Goal: Task Accomplishment & Management: Manage account settings

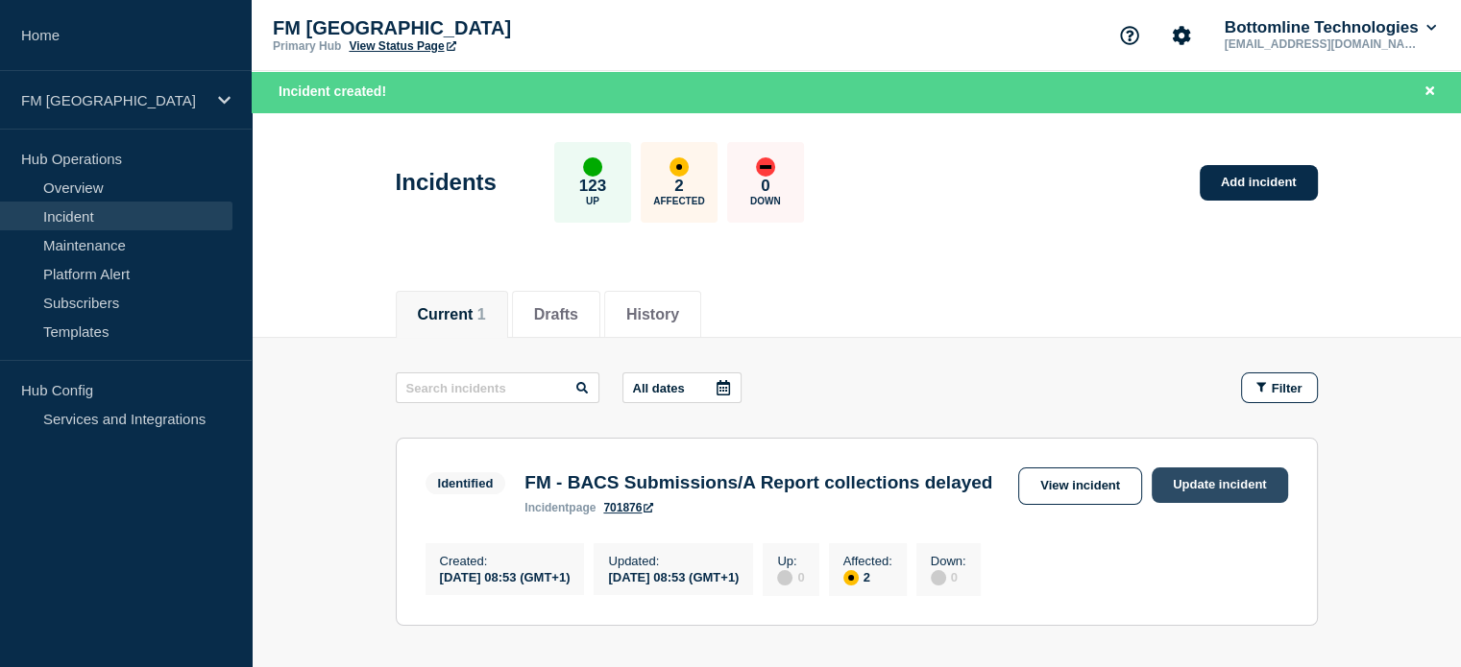
click at [1206, 484] on link "Update incident" at bounding box center [1219, 486] width 136 height 36
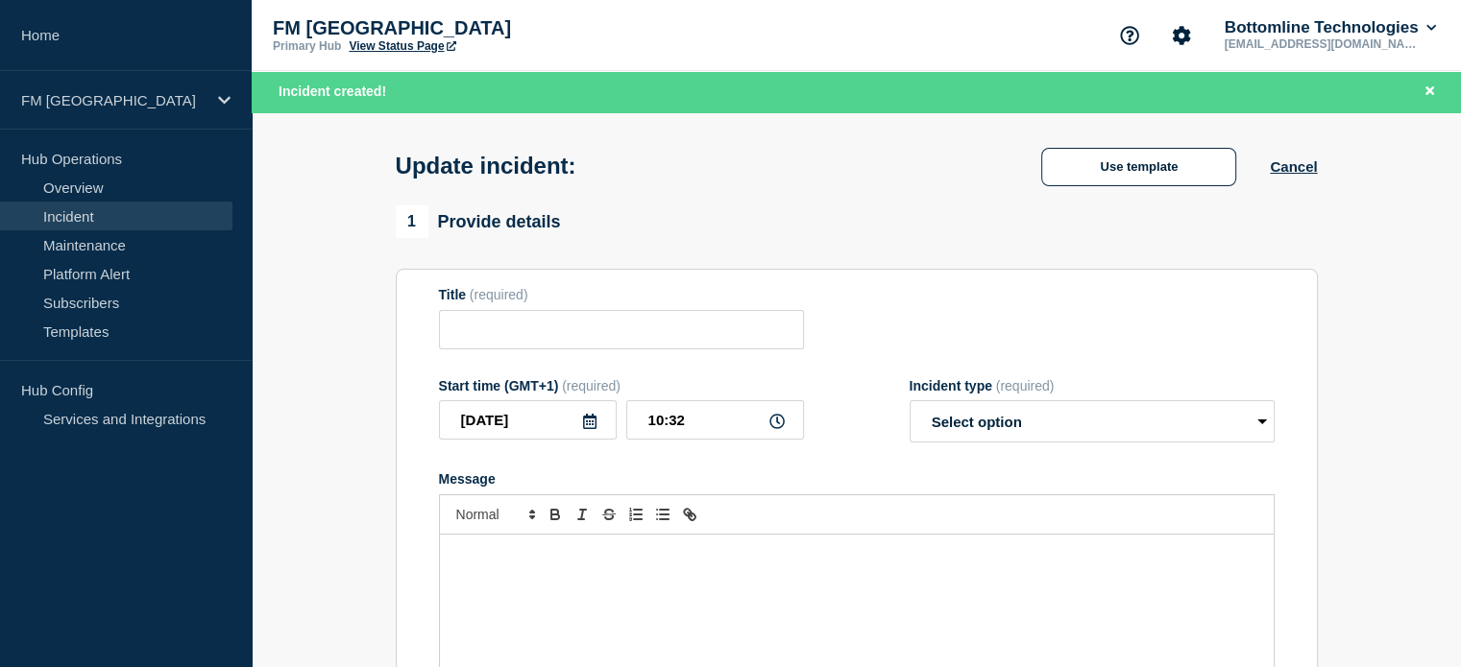
type input "FM - BACS Submissions/A Report collections delayed"
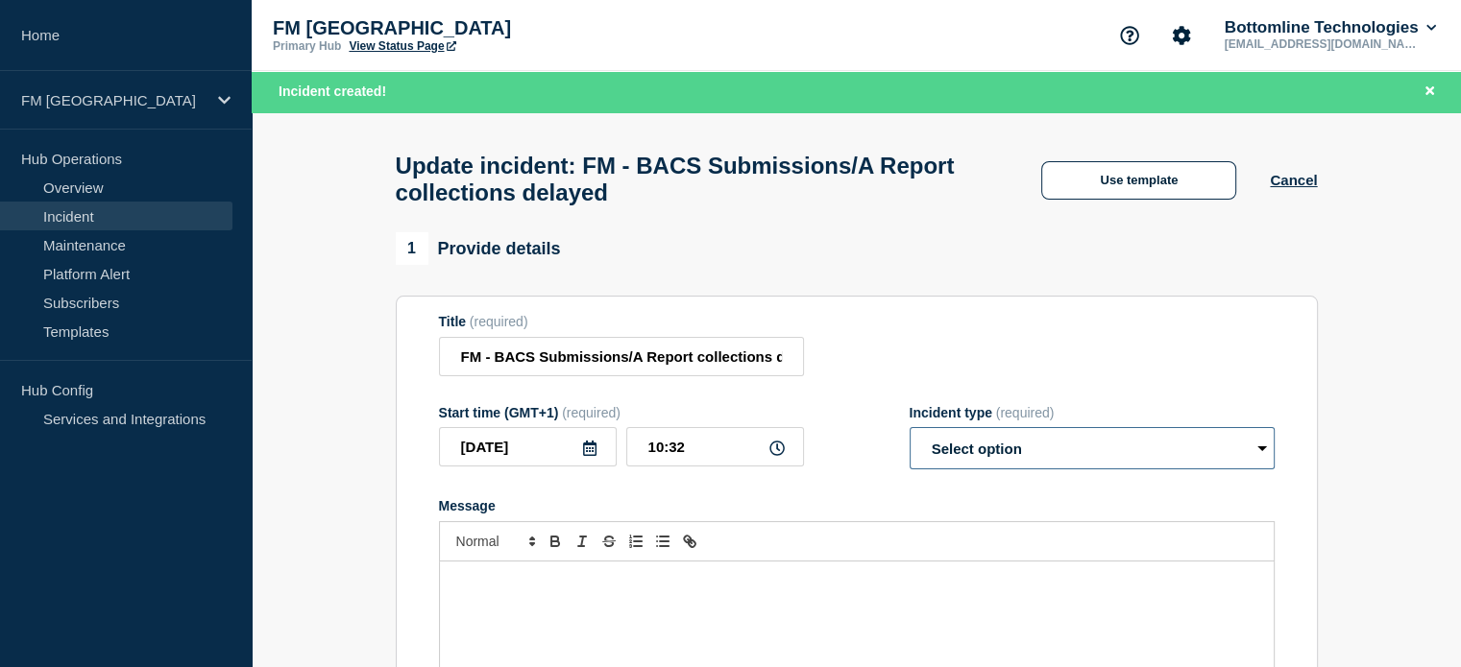
click at [1241, 468] on select "Select option Investigating Identified Monitoring Resolved" at bounding box center [1091, 448] width 365 height 42
select select "resolved"
click at [909, 439] on select "Select option Investigating Identified Monitoring Resolved" at bounding box center [1091, 448] width 365 height 42
click at [722, 459] on input "10:32" at bounding box center [715, 446] width 178 height 39
type input "10:20"
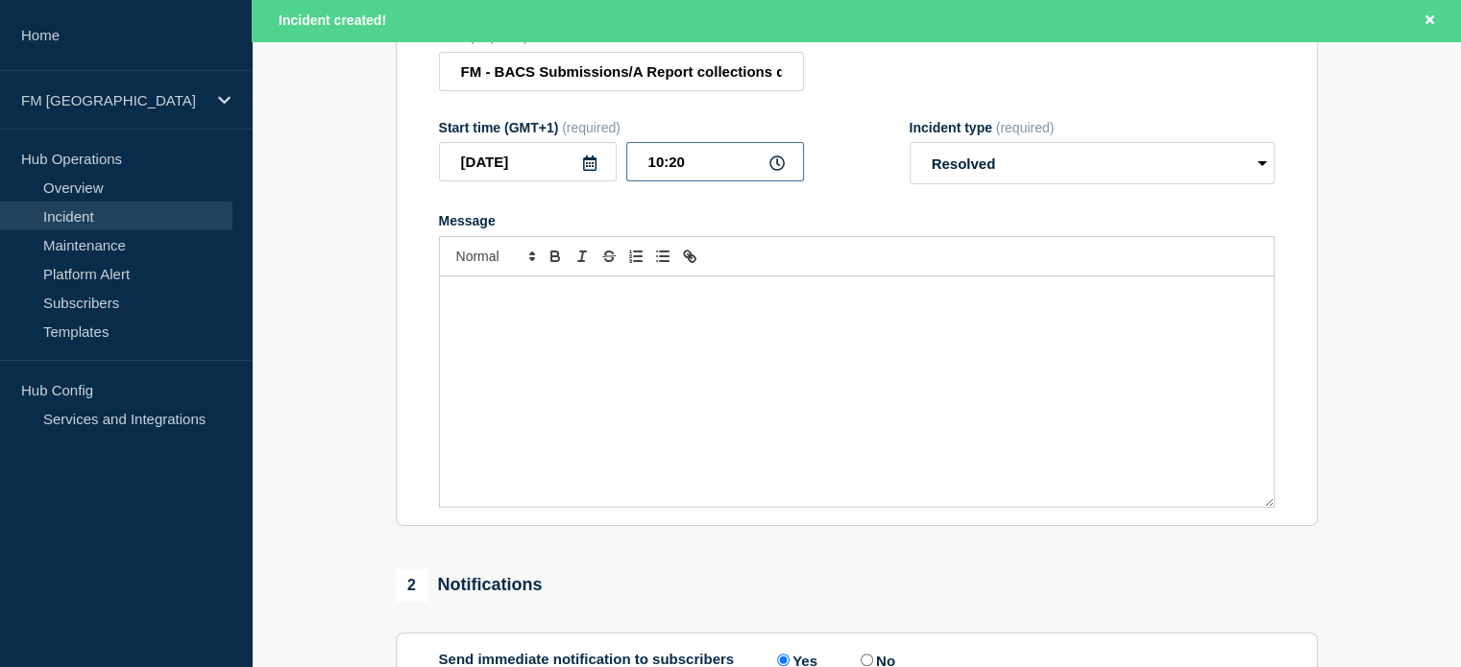
scroll to position [288, 0]
click at [595, 318] on div "Message" at bounding box center [857, 389] width 834 height 230
click at [570, 302] on p "Message" at bounding box center [856, 293] width 805 height 17
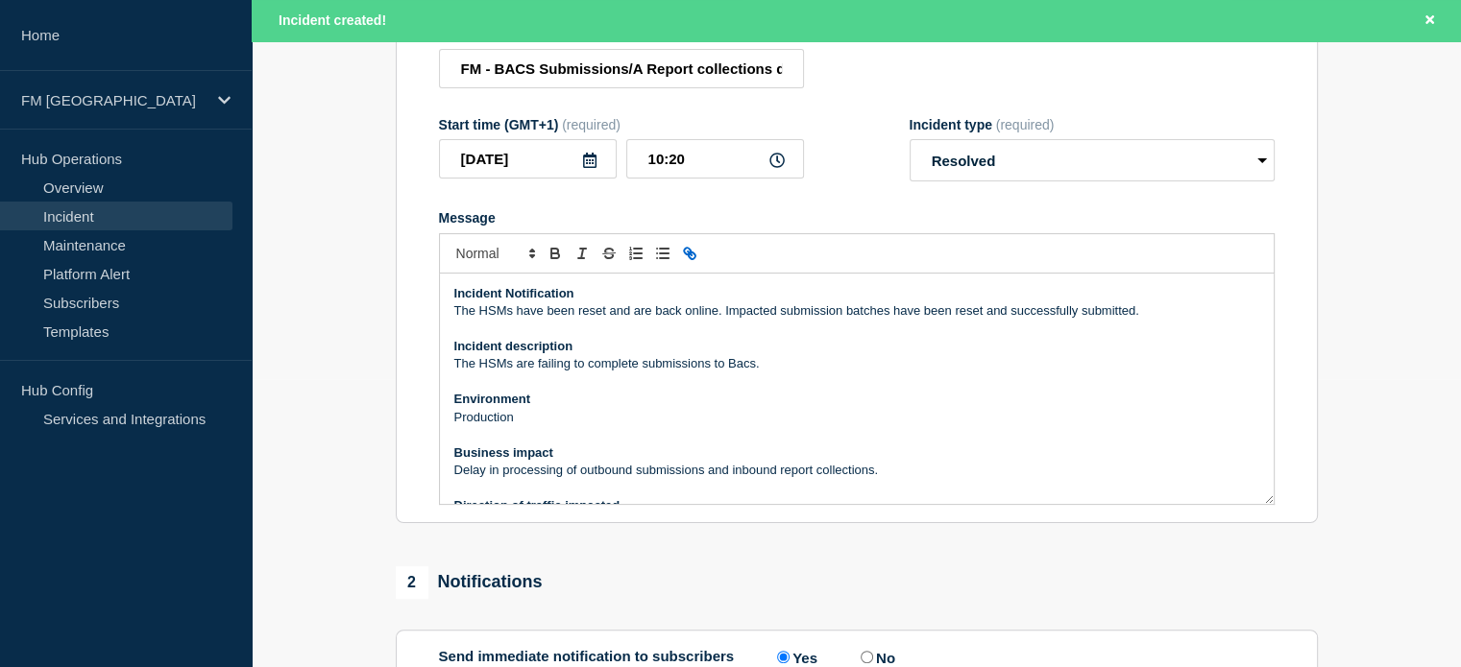
scroll to position [327, 0]
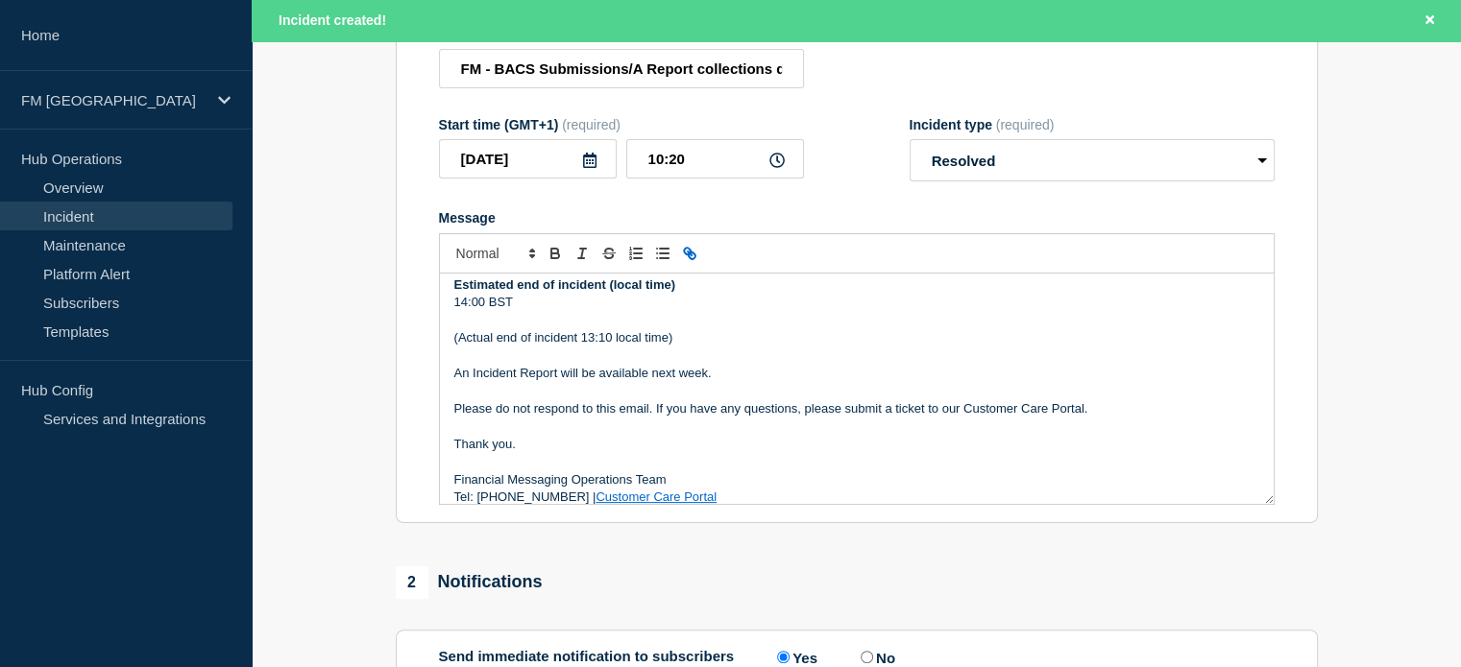
click at [592, 347] on p "(Actual end of incident 13:10 local time)" at bounding box center [856, 337] width 805 height 17
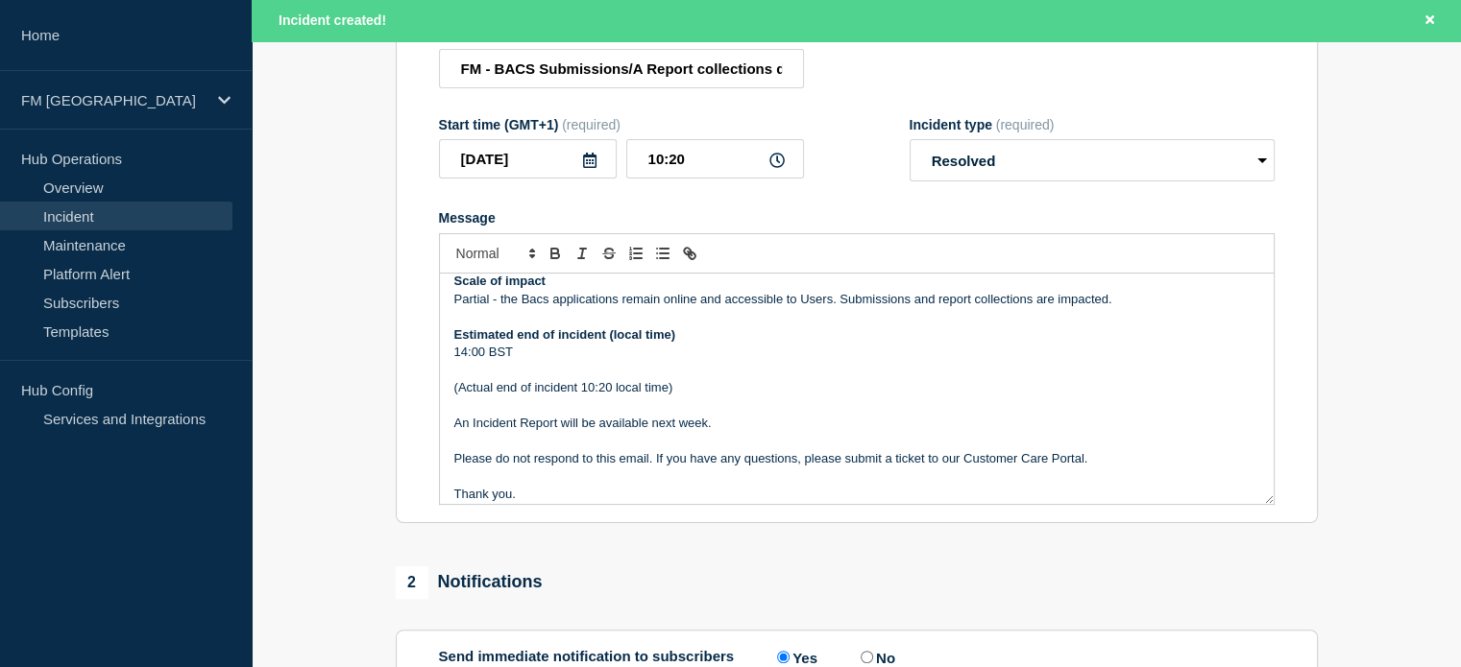
scroll to position [231, 0]
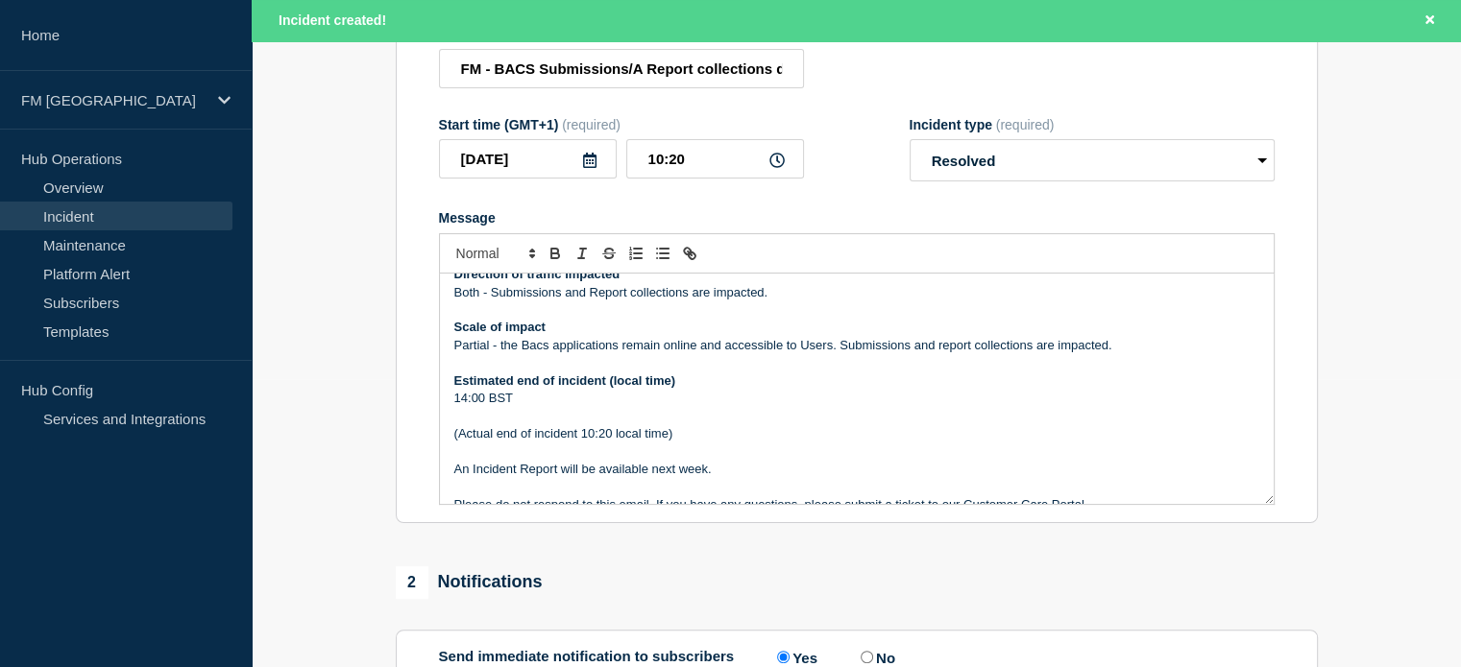
click at [464, 407] on p "14:00 BST" at bounding box center [856, 398] width 805 height 17
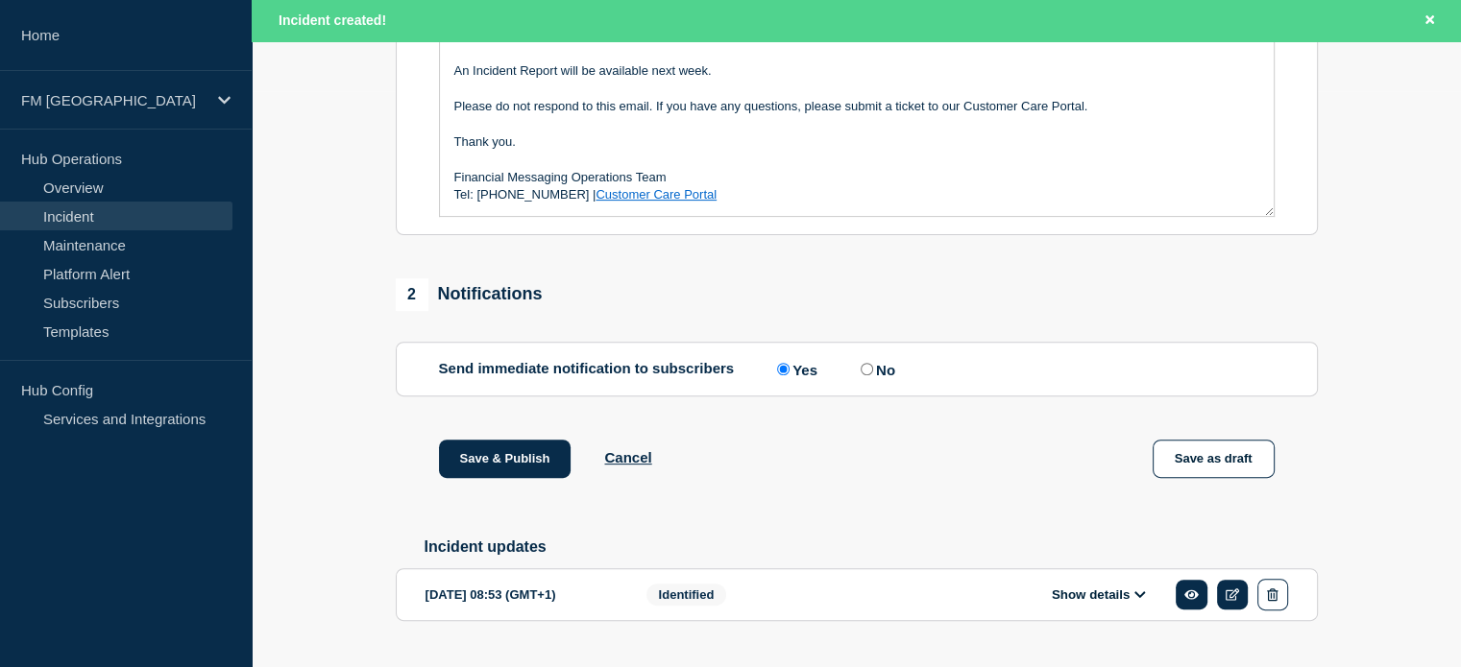
scroll to position [636, 0]
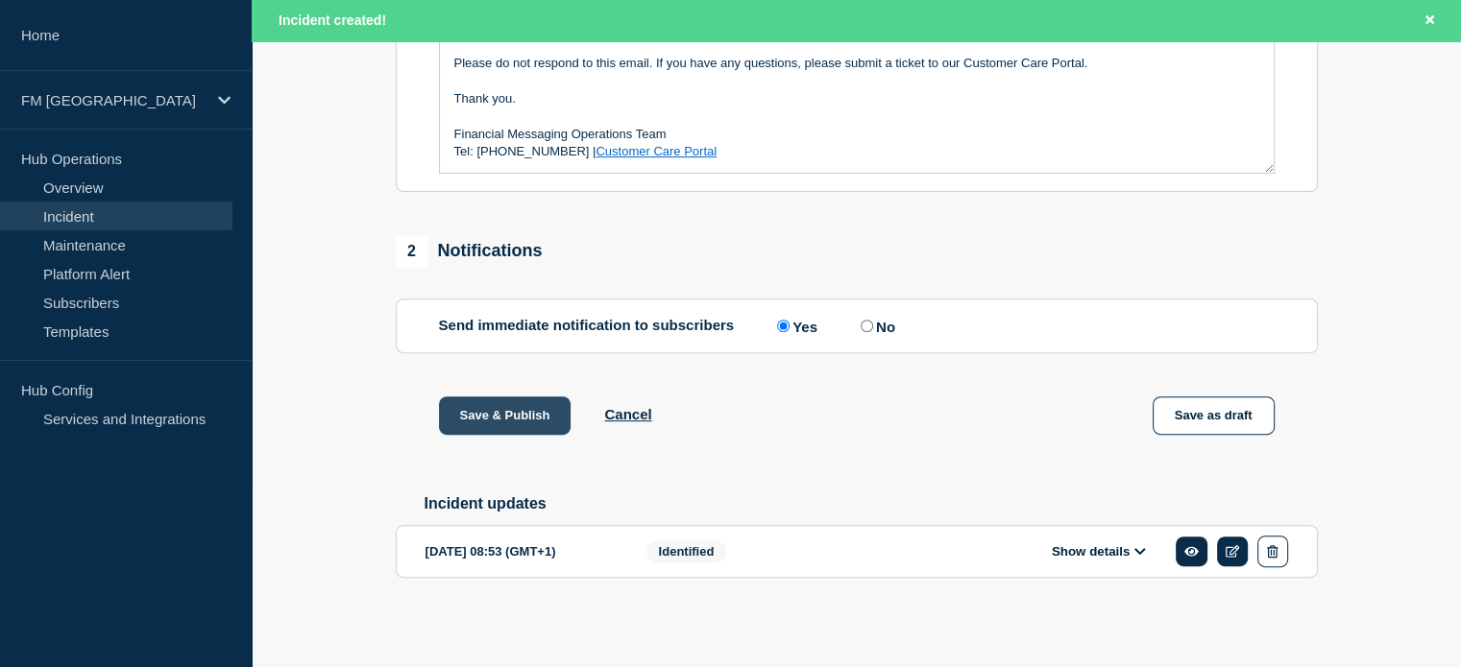
click at [514, 411] on button "Save & Publish" at bounding box center [505, 416] width 133 height 38
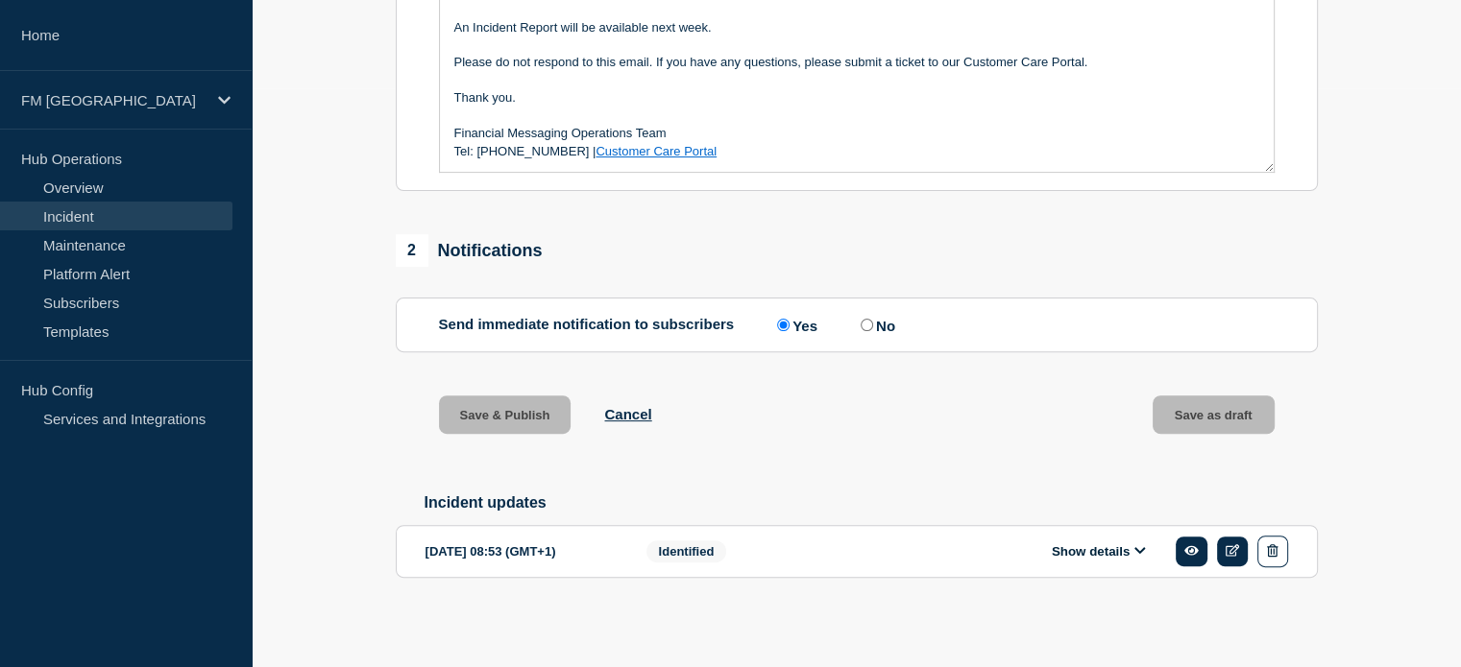
scroll to position [594, 0]
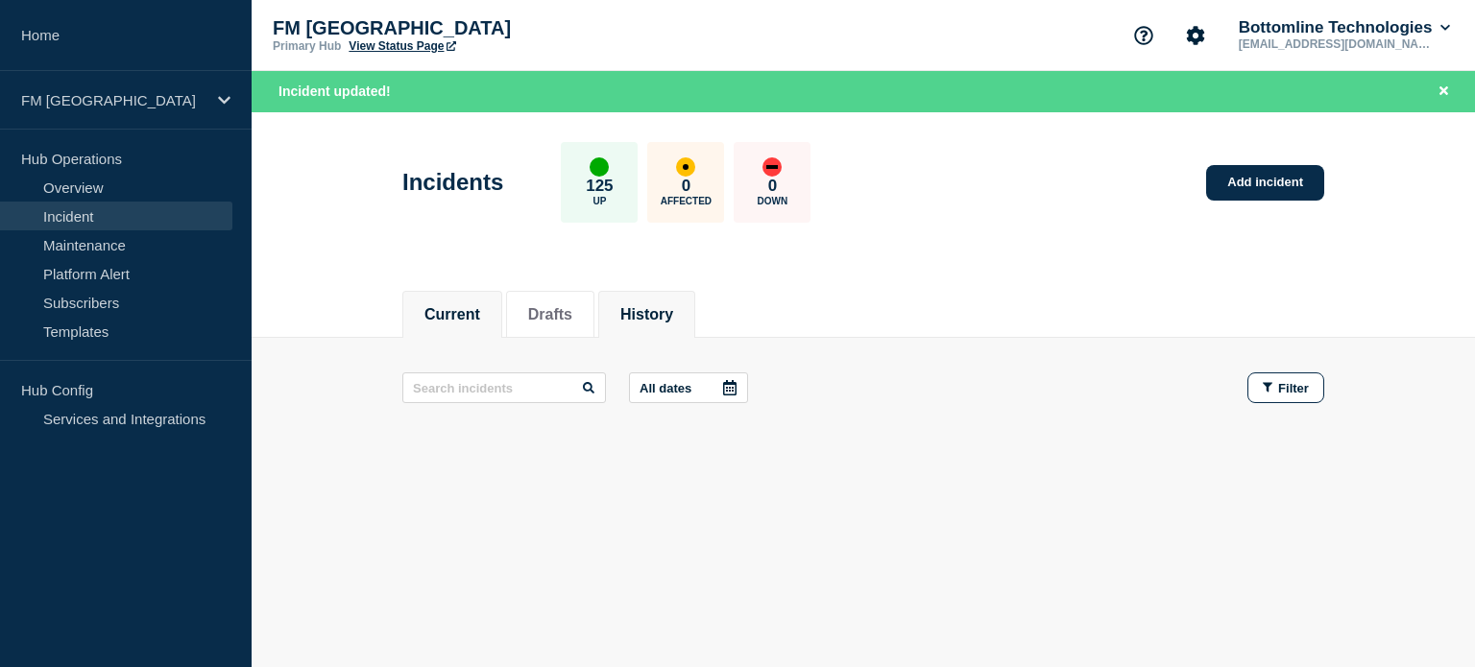
click at [644, 318] on button "History" at bounding box center [646, 314] width 53 height 17
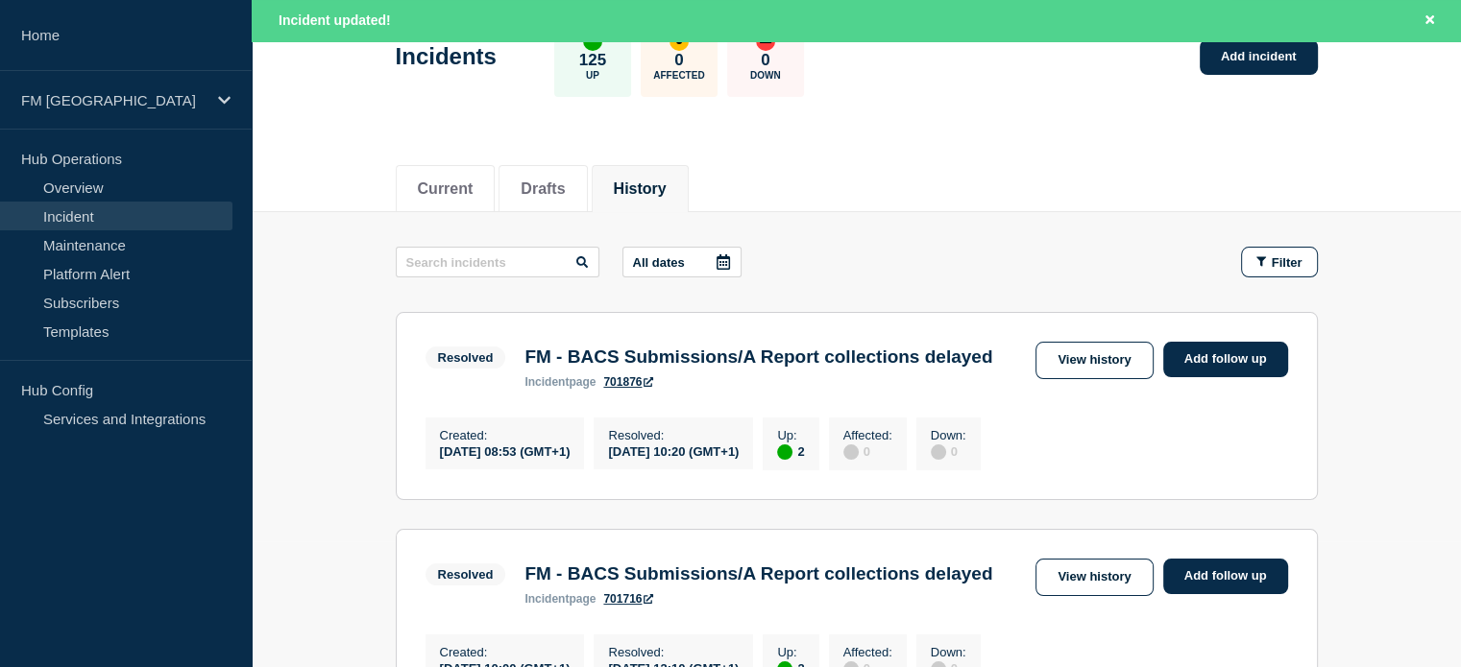
scroll to position [96, 0]
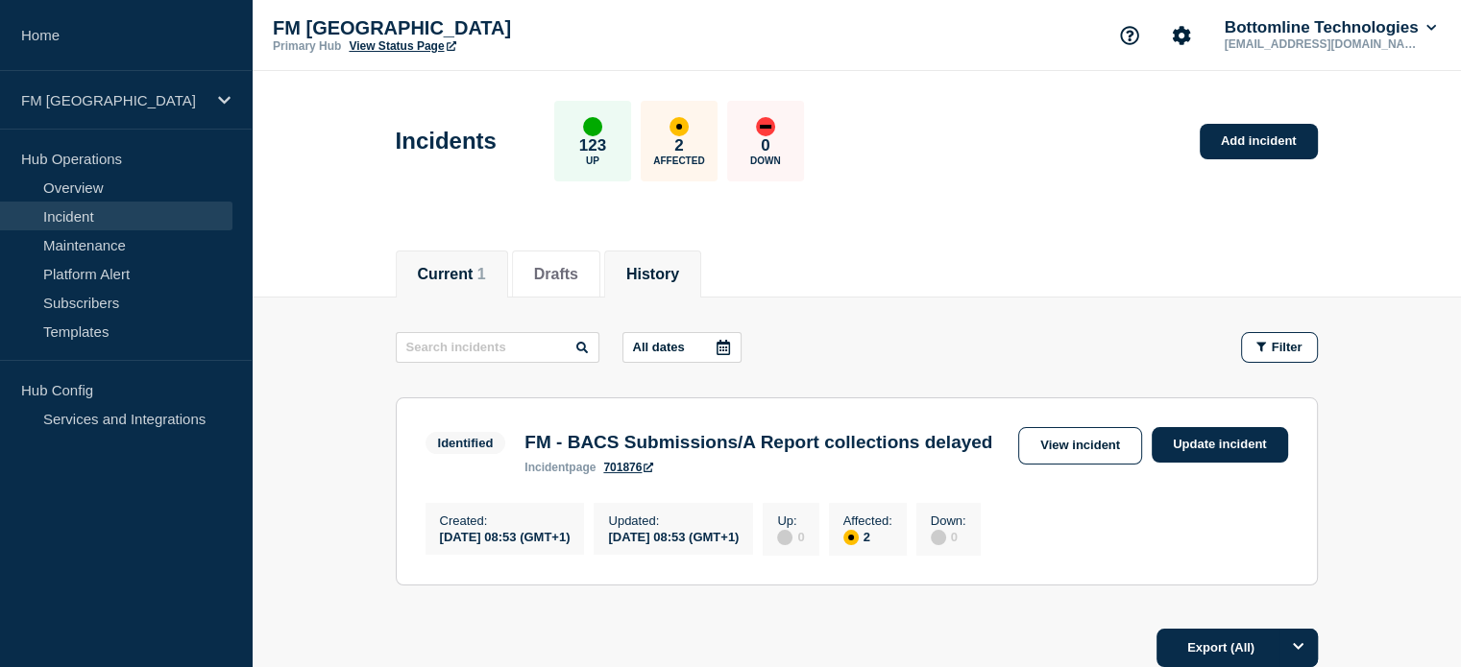
click at [657, 273] on button "History" at bounding box center [652, 274] width 53 height 17
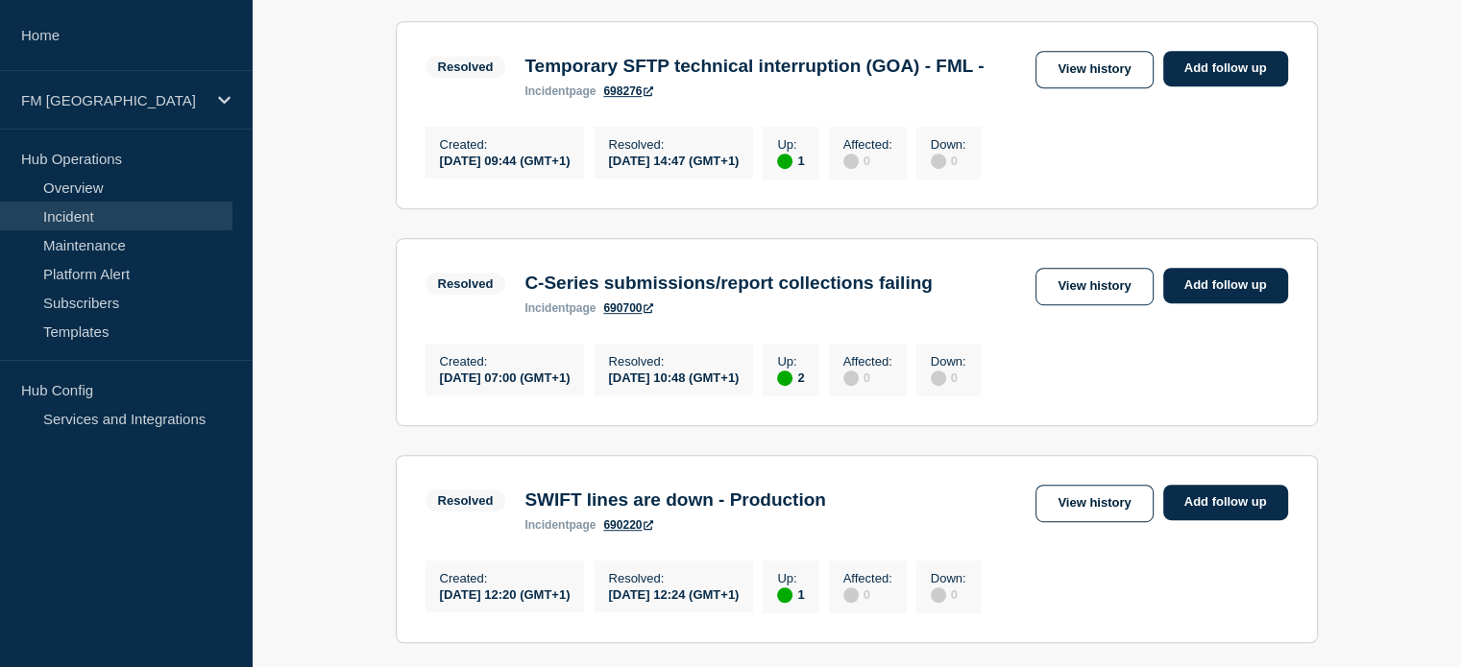
scroll to position [1056, 0]
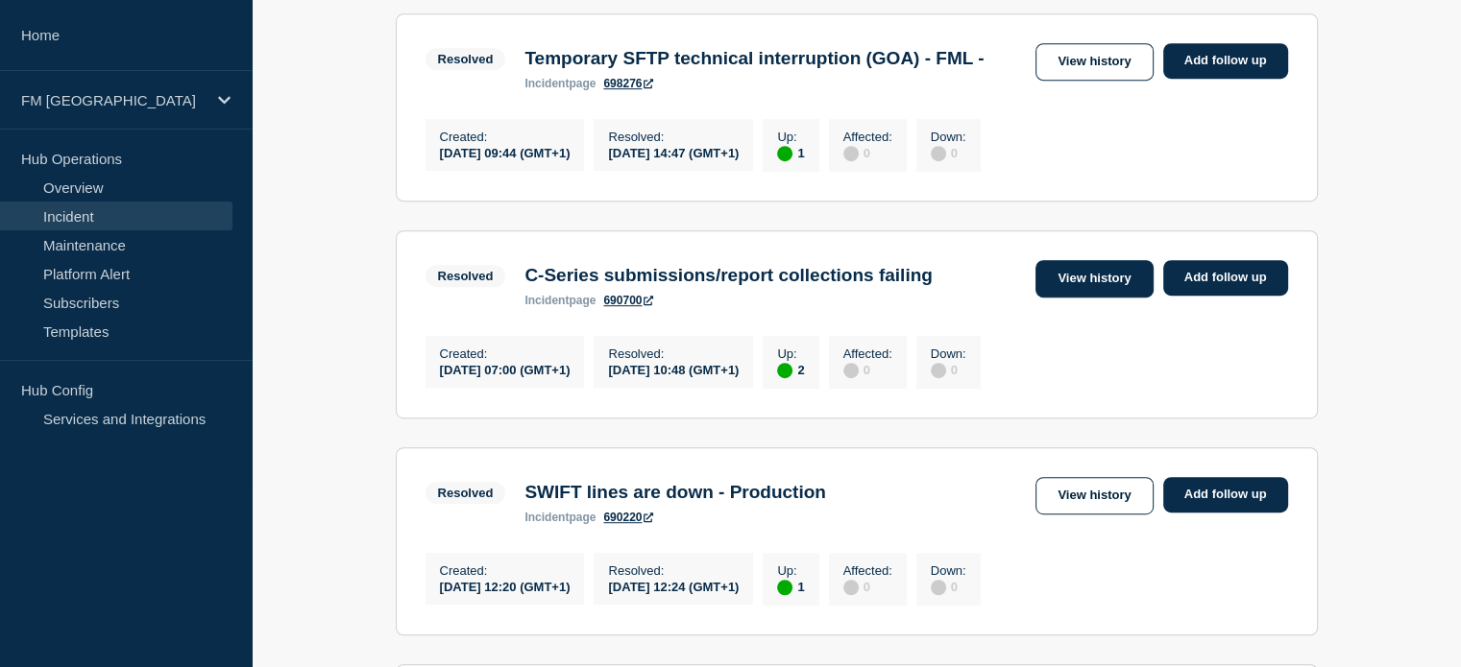
click at [1126, 298] on link "View history" at bounding box center [1093, 278] width 117 height 37
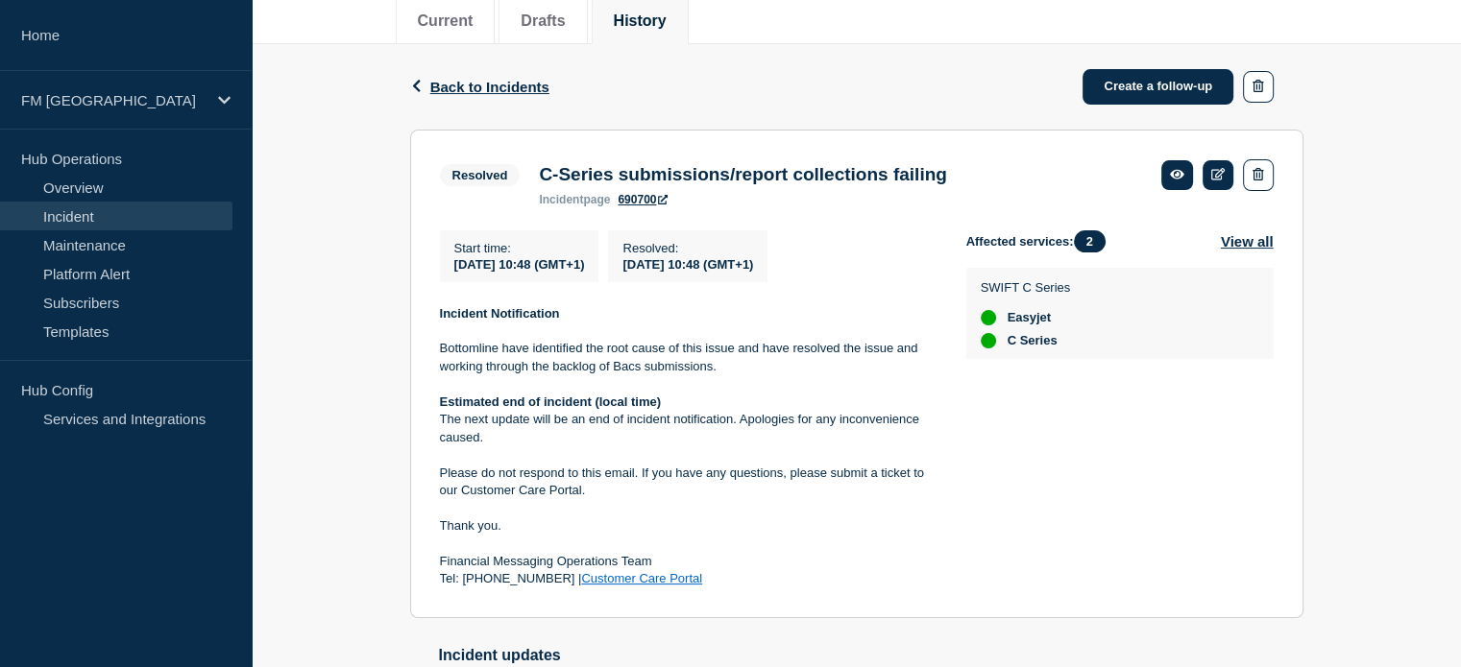
scroll to position [288, 0]
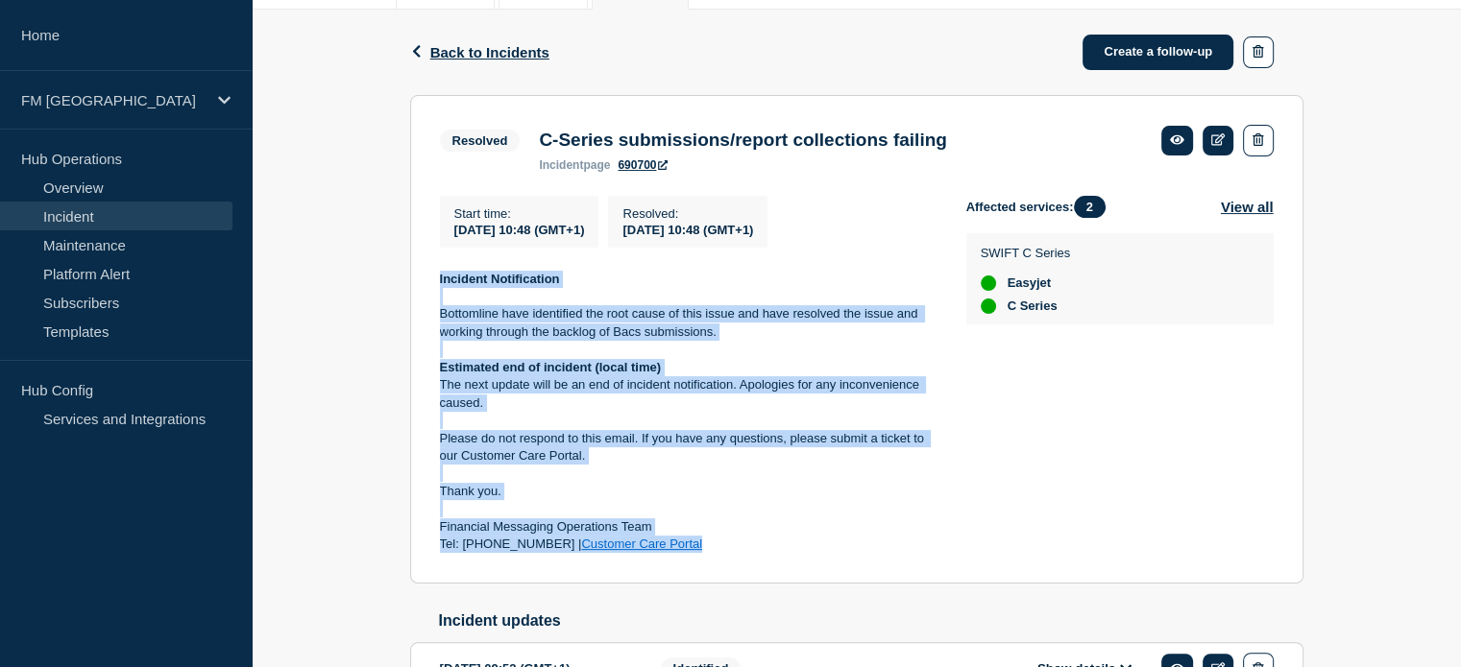
drag, startPoint x: 433, startPoint y: 276, endPoint x: 737, endPoint y: 552, distance: 411.3
click at [737, 552] on section "Resolved C-Series submissions/report collections failing incident page 690700 S…" at bounding box center [856, 339] width 893 height 489
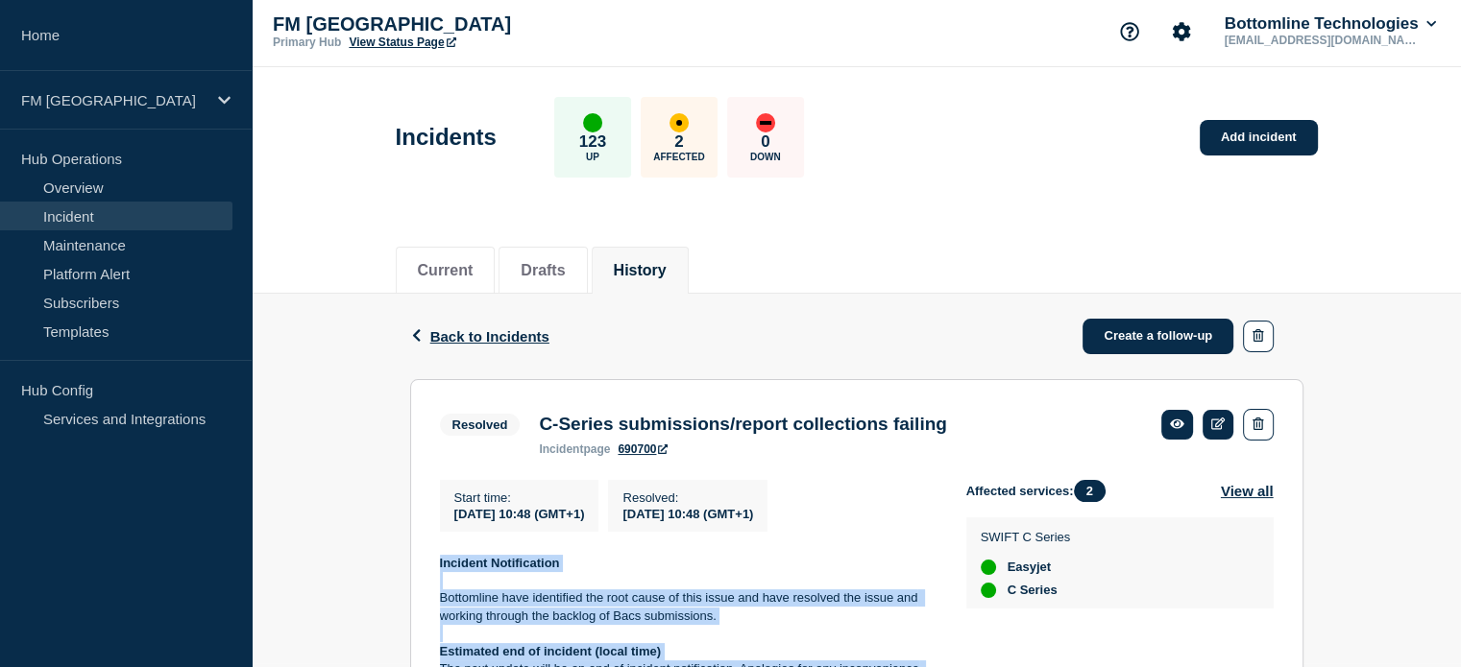
scroll to position [0, 0]
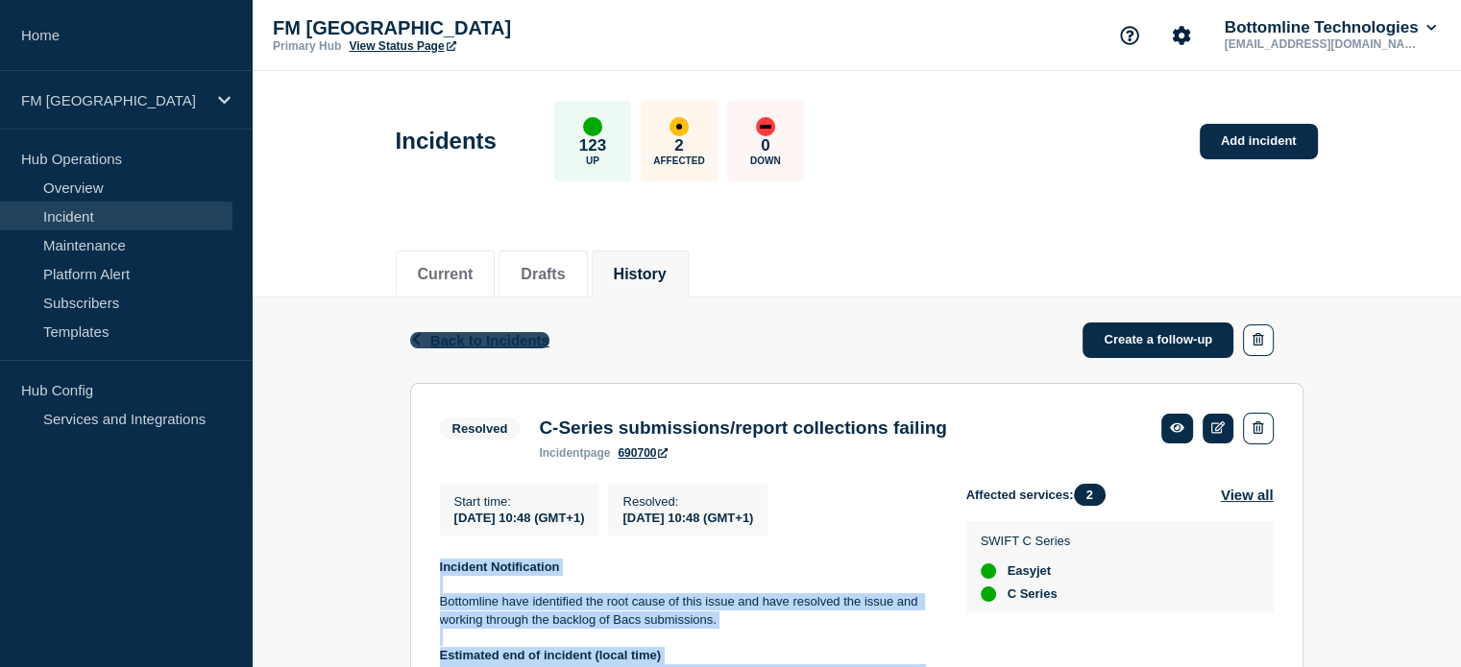
click at [503, 341] on span "Back to Incidents" at bounding box center [489, 340] width 119 height 16
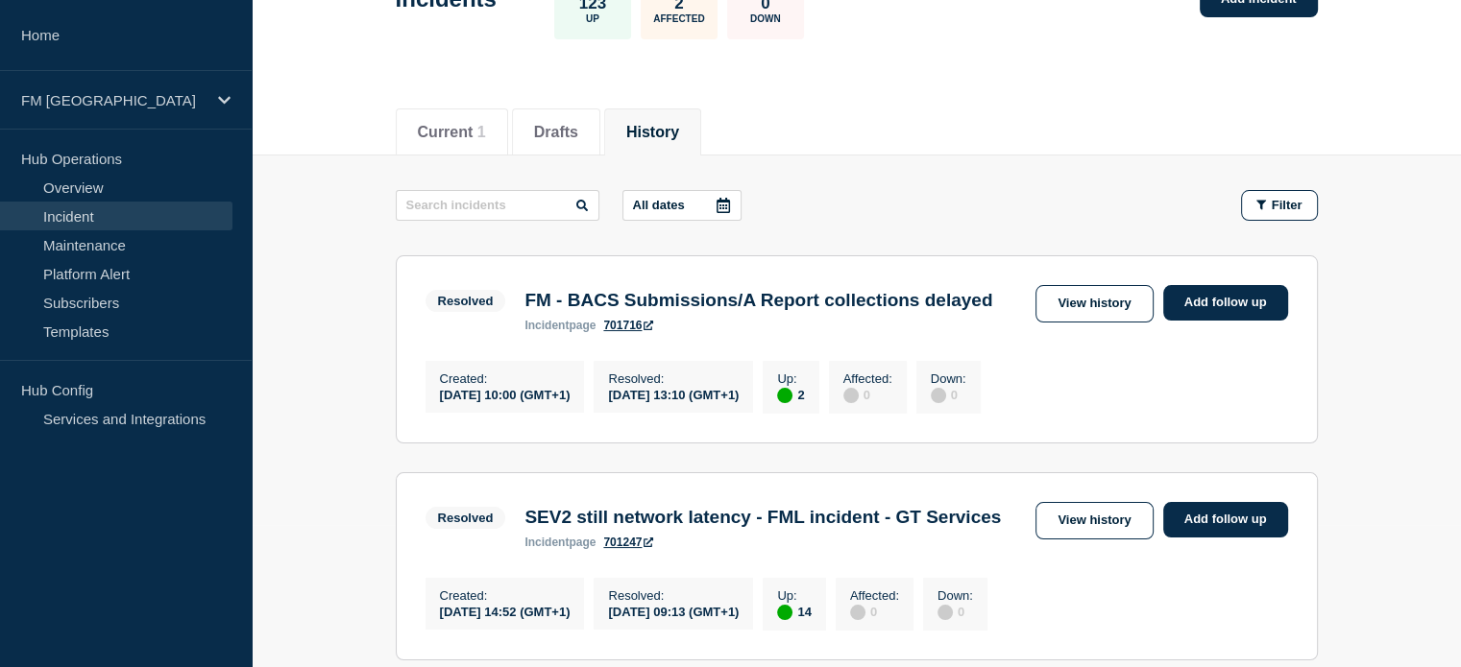
scroll to position [96, 0]
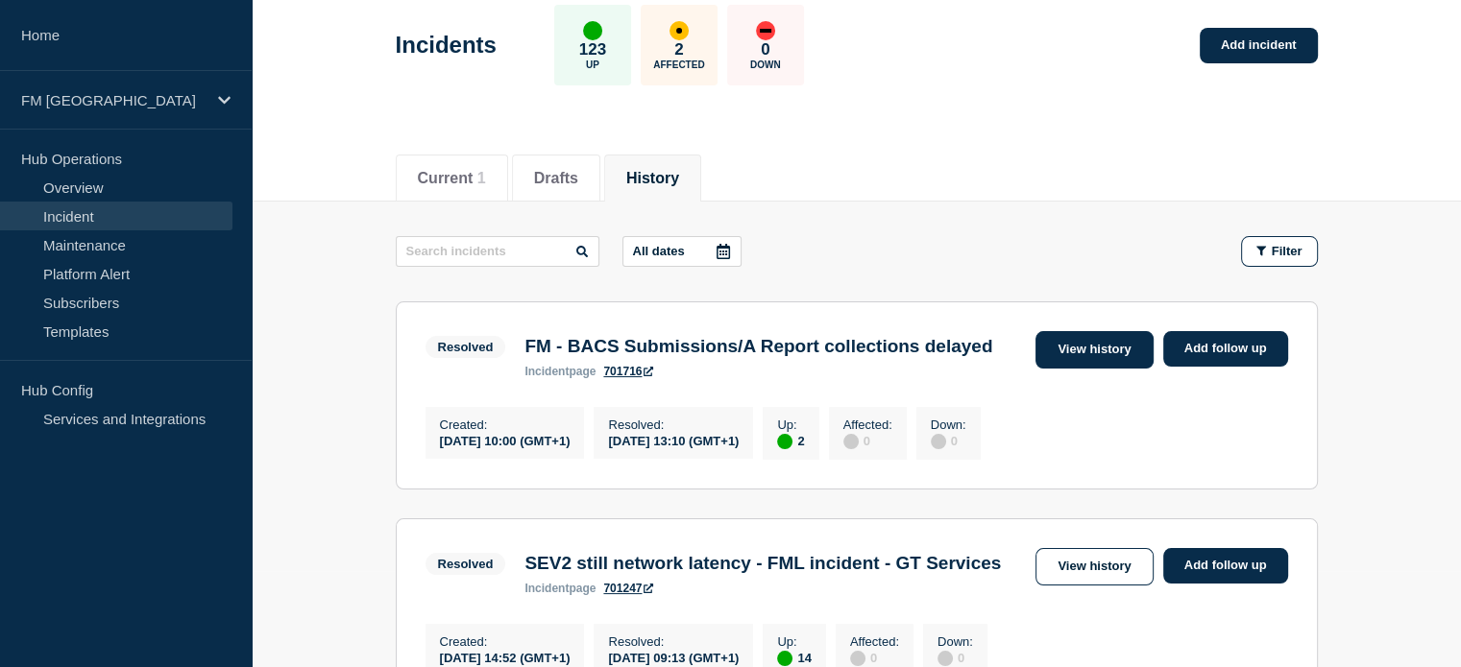
click at [1095, 344] on link "View history" at bounding box center [1093, 349] width 117 height 37
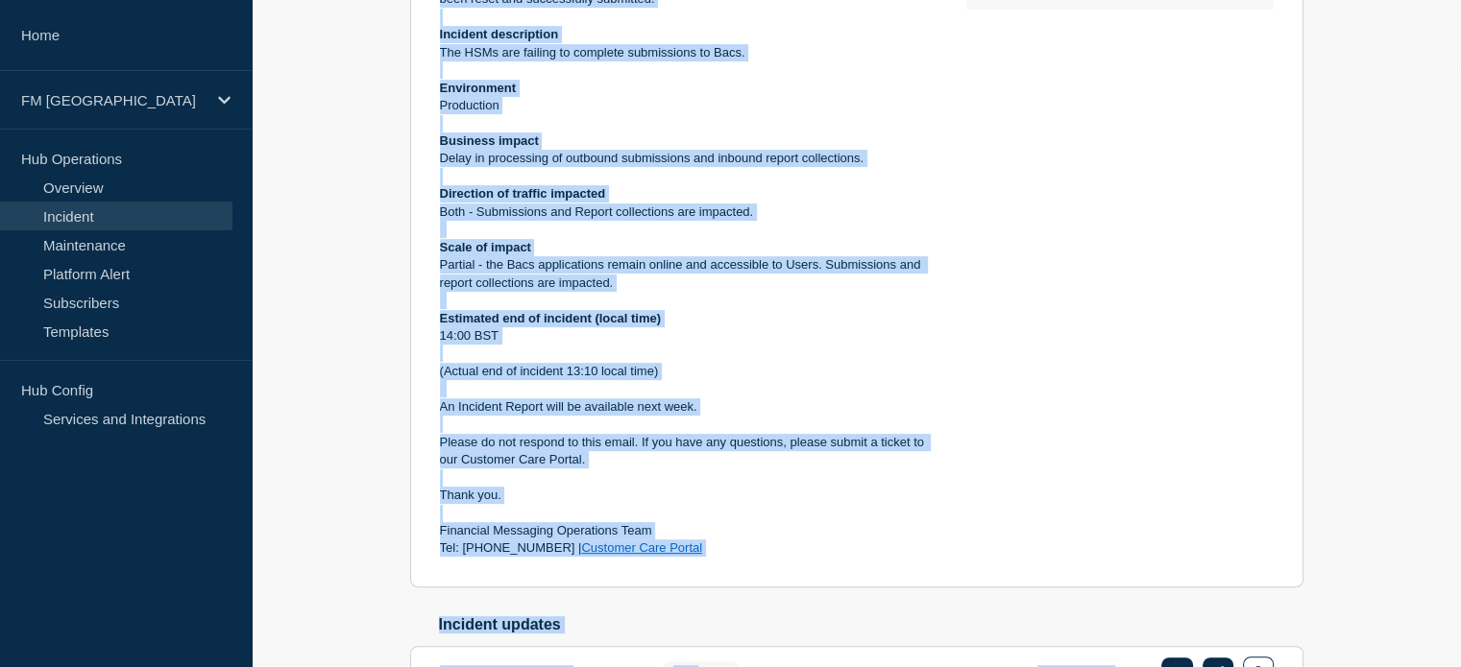
scroll to position [734, 0]
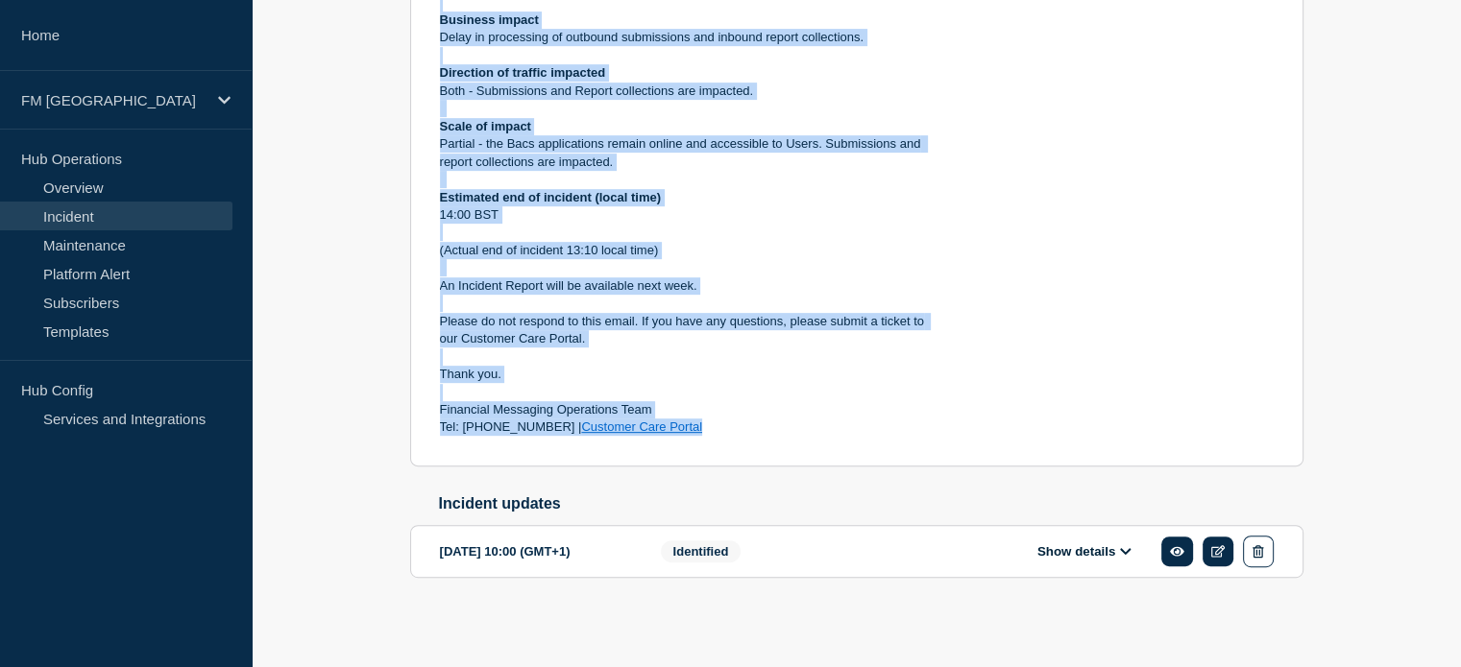
drag, startPoint x: 434, startPoint y: 89, endPoint x: 703, endPoint y: 438, distance: 440.2
click at [703, 438] on section "Resolved FM - BACS Submissions/A Report collections delayed incident page 70171…" at bounding box center [856, 63] width 893 height 808
copy div "Incident Notification The HSMs have been reset and are back online. Impacted su…"
